Goal: Find specific page/section: Find specific page/section

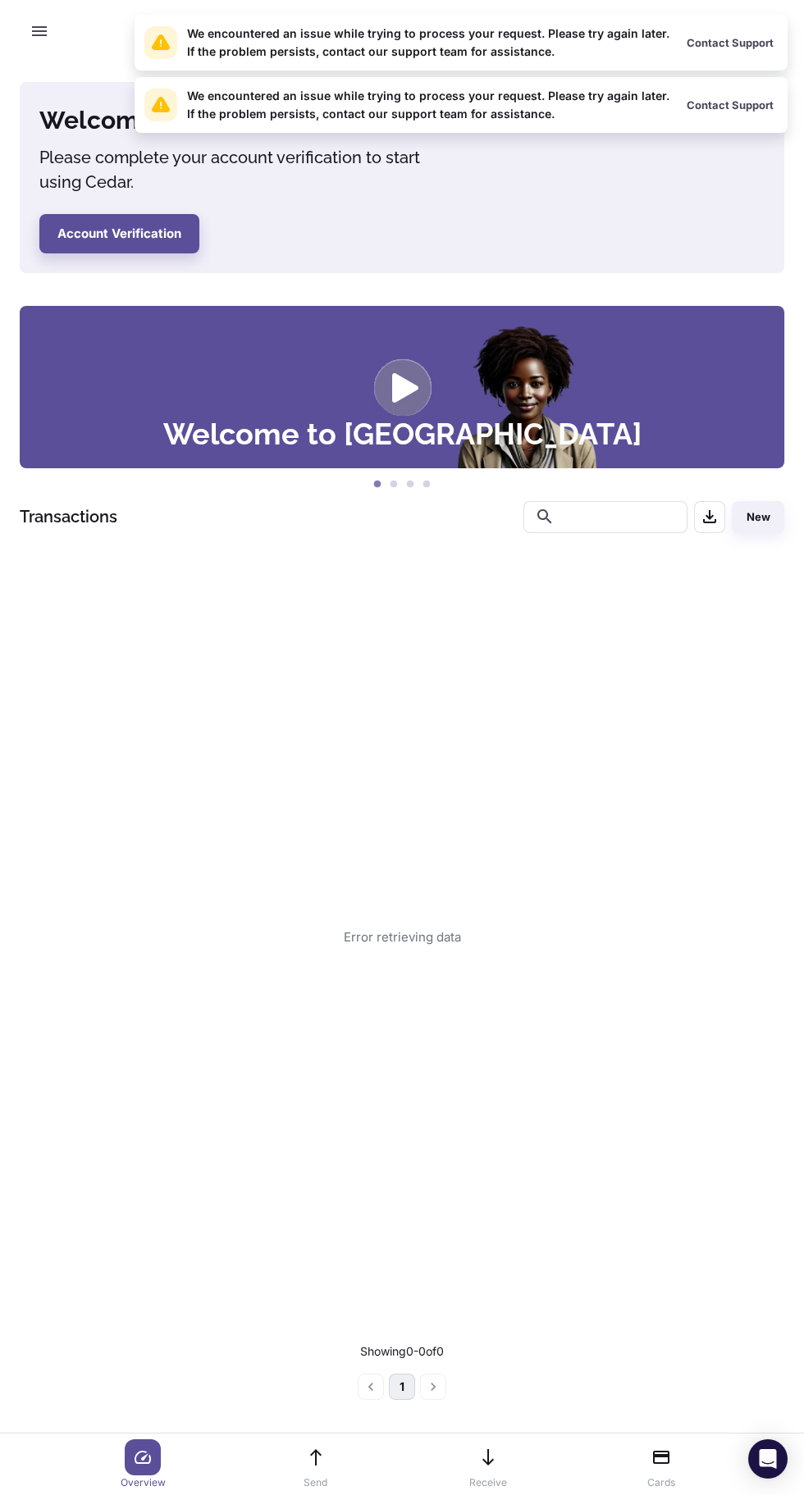
click at [764, 39] on button "Contact Support" at bounding box center [730, 42] width 95 height 25
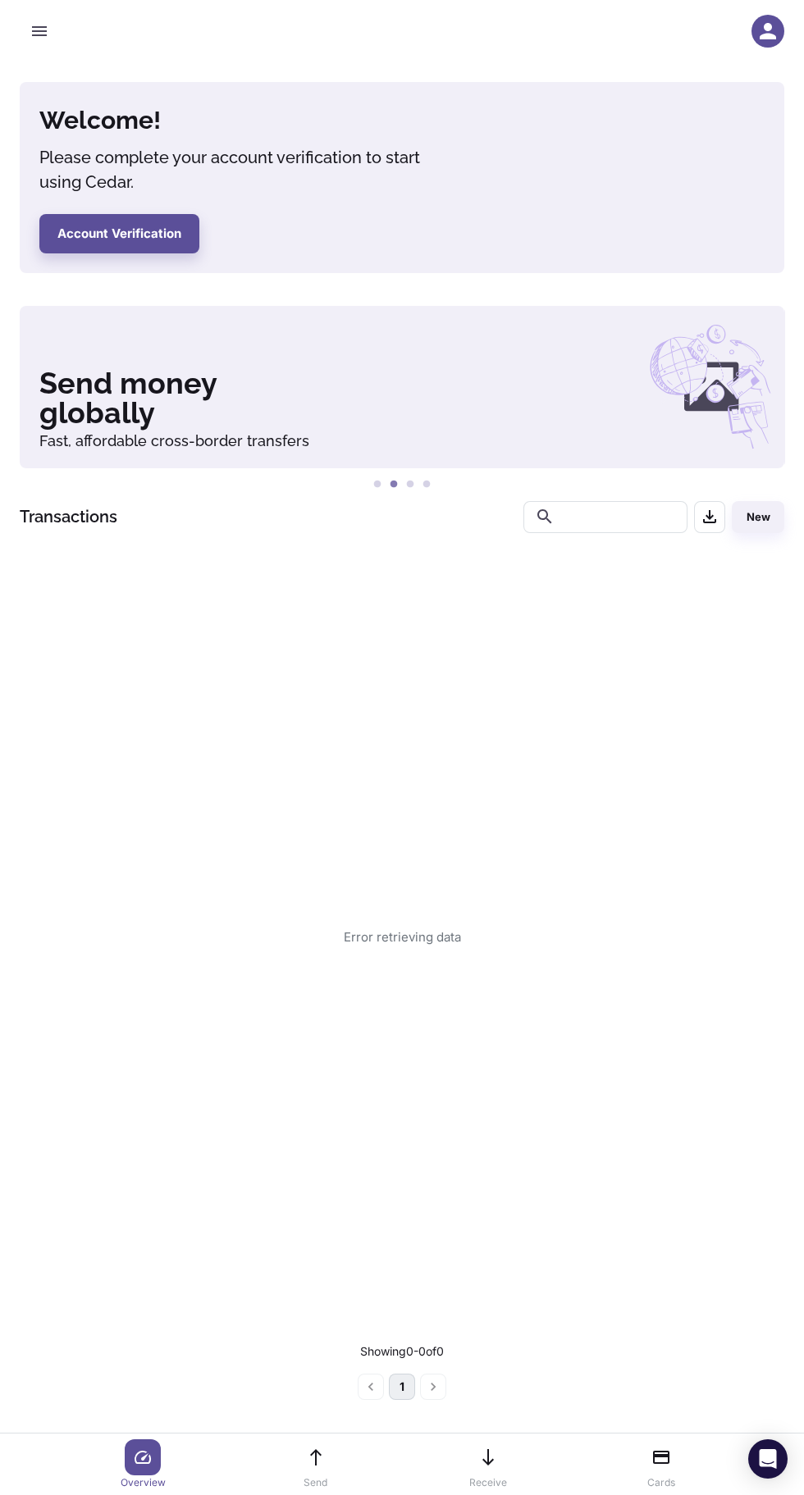
click at [768, 31] on icon "button" at bounding box center [768, 31] width 16 height 16
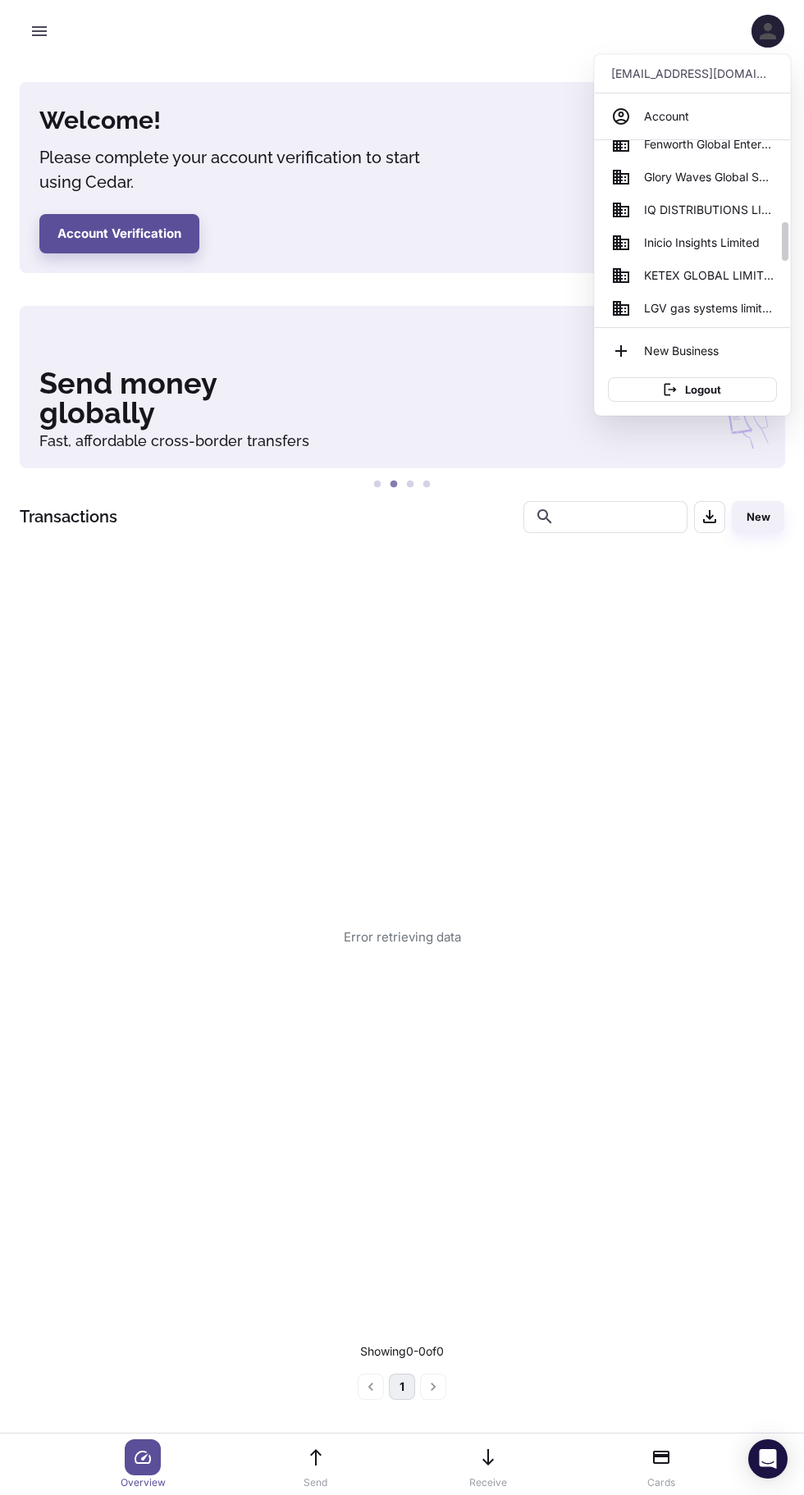
scroll to position [382, 0]
click at [638, 273] on link "KETEX GLOBAL LIMITED" at bounding box center [692, 273] width 182 height 33
